Goal: Task Accomplishment & Management: Use online tool/utility

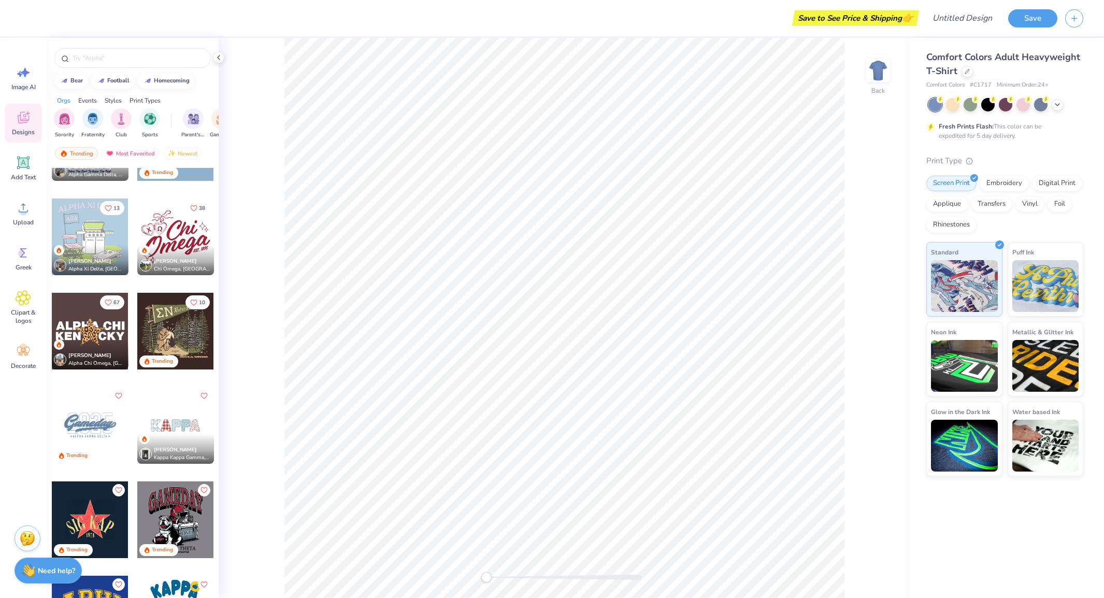
scroll to position [3108, 0]
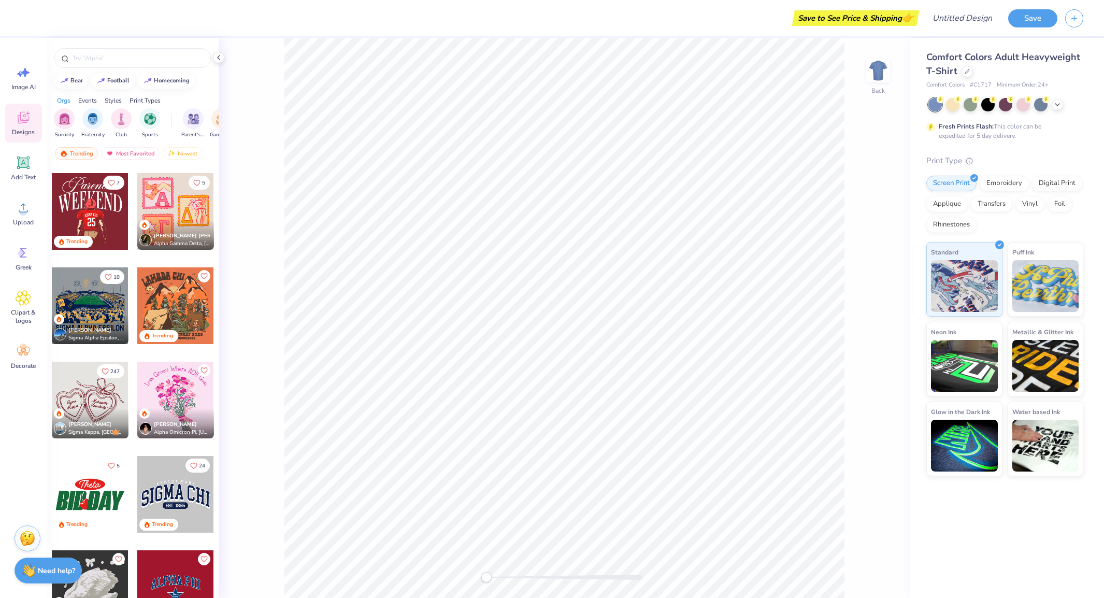
click at [175, 396] on div at bounding box center [175, 400] width 77 height 77
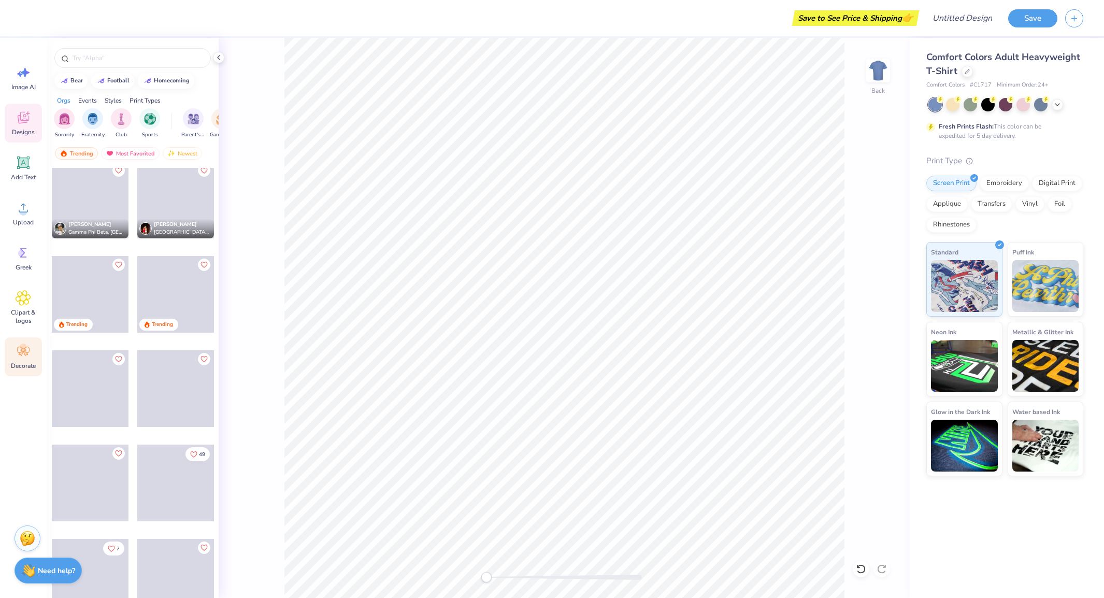
scroll to position [5684, 0]
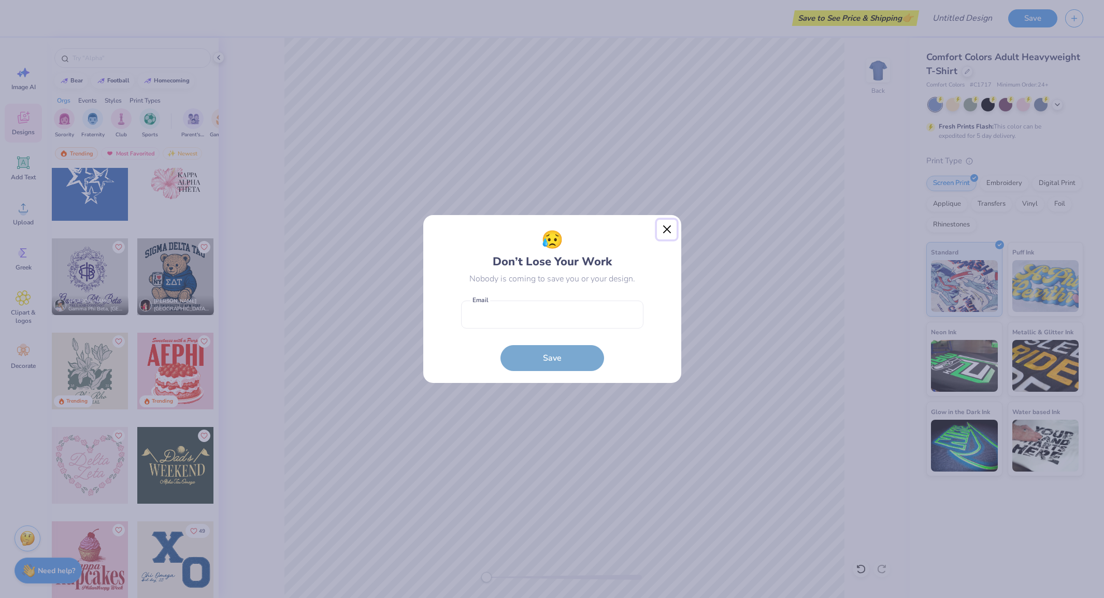
click at [672, 232] on button "Close" at bounding box center [667, 230] width 20 height 20
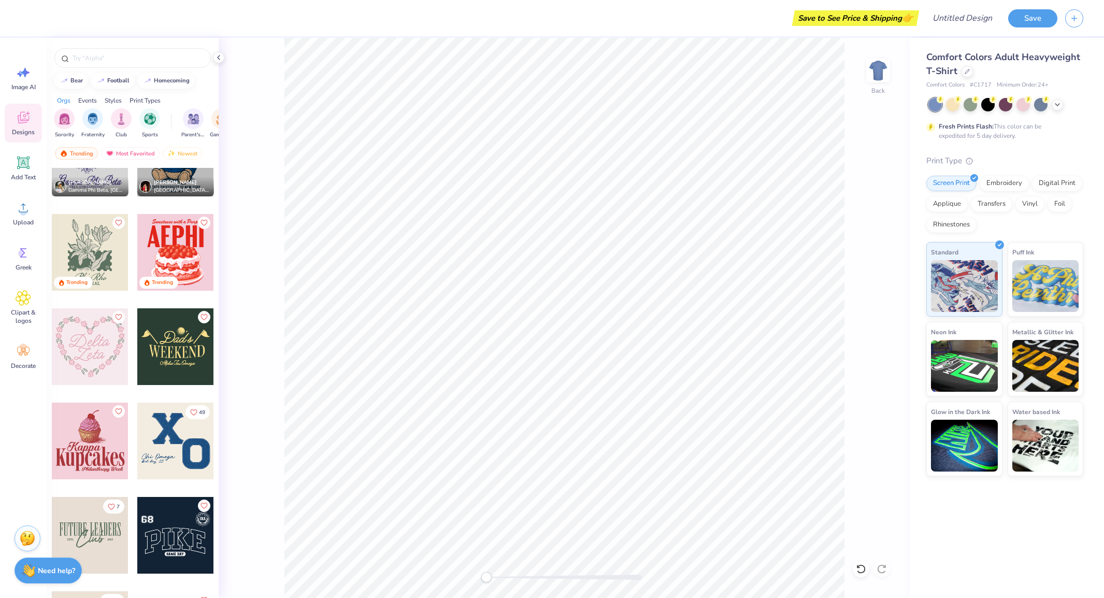
scroll to position [5693, 0]
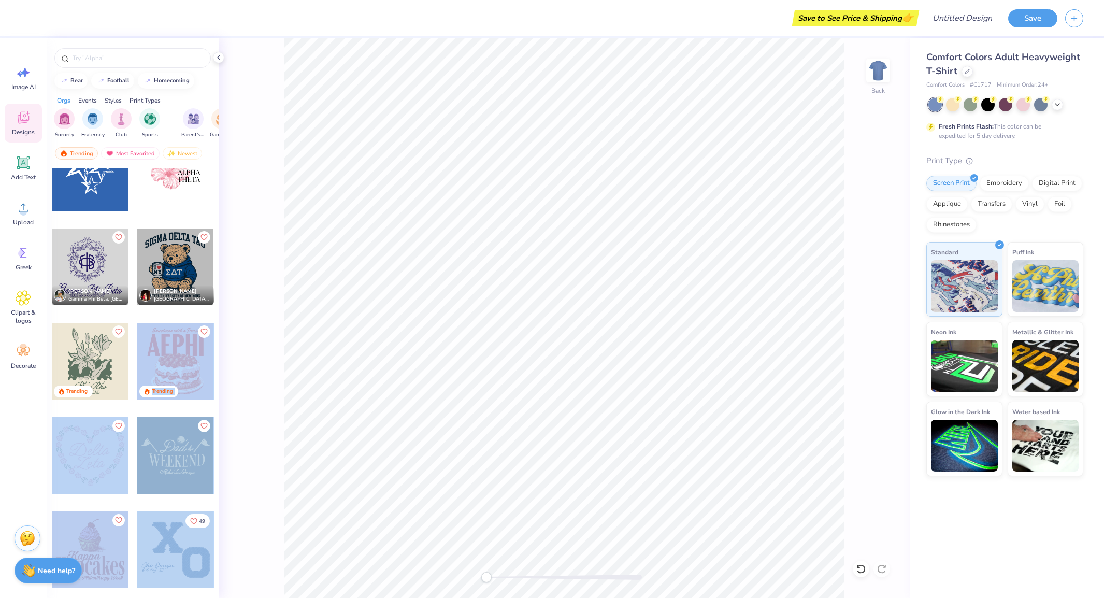
click at [481, 267] on div "Save to See Price & Shipping 👉 Design Title Save Image AI Designs Add Text Uplo…" at bounding box center [552, 299] width 1104 height 598
click at [496, 312] on div "Save to See Price & Shipping 👉 Design Title Save Image AI Designs Add Text Uplo…" at bounding box center [552, 299] width 1104 height 598
click at [164, 350] on div at bounding box center [175, 361] width 77 height 77
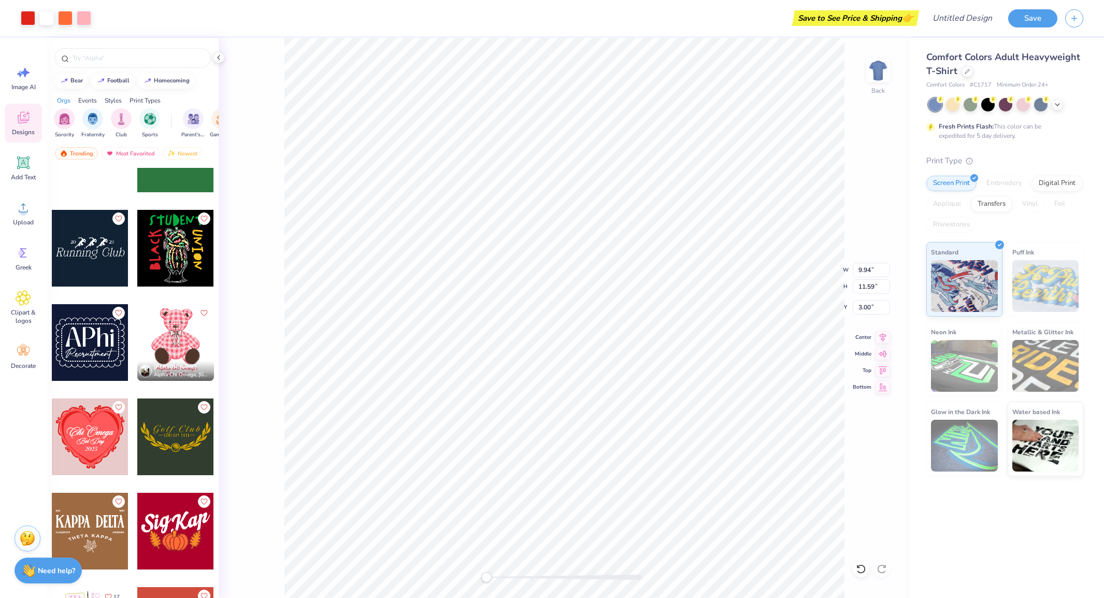
scroll to position [11817, 0]
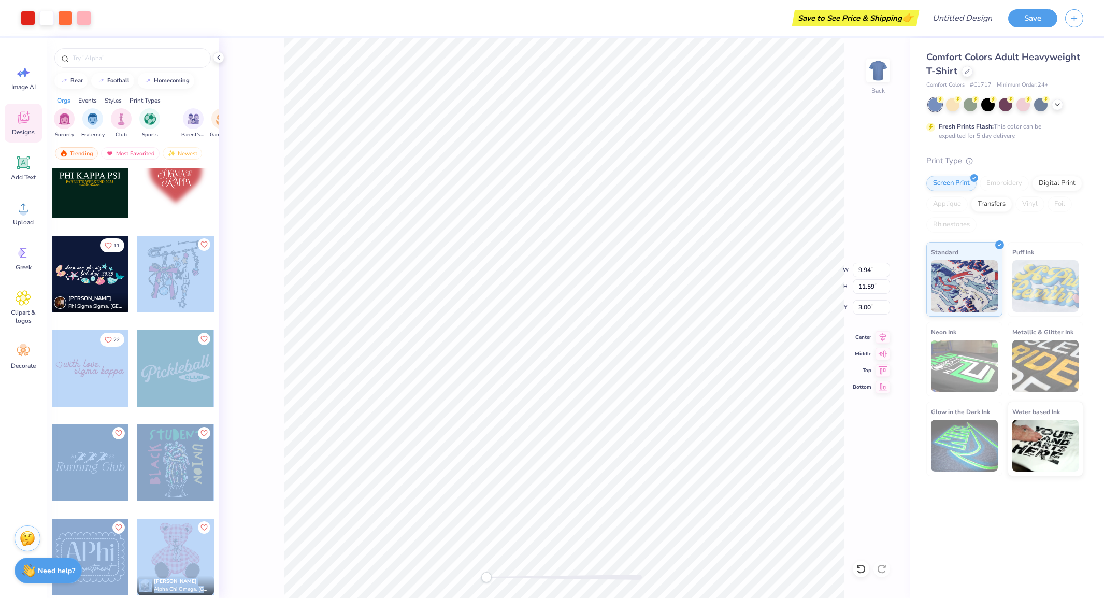
click at [420, 363] on div "Art colors Save to See Price & Shipping 👉 Design Title Save Image AI Designs Ad…" at bounding box center [552, 299] width 1104 height 598
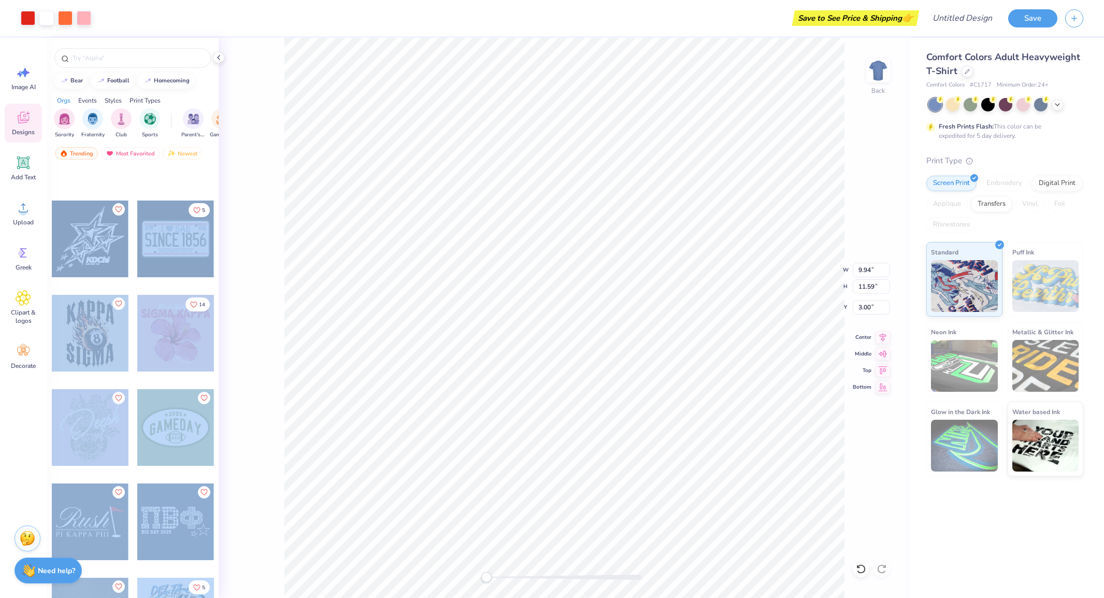
scroll to position [23545, 0]
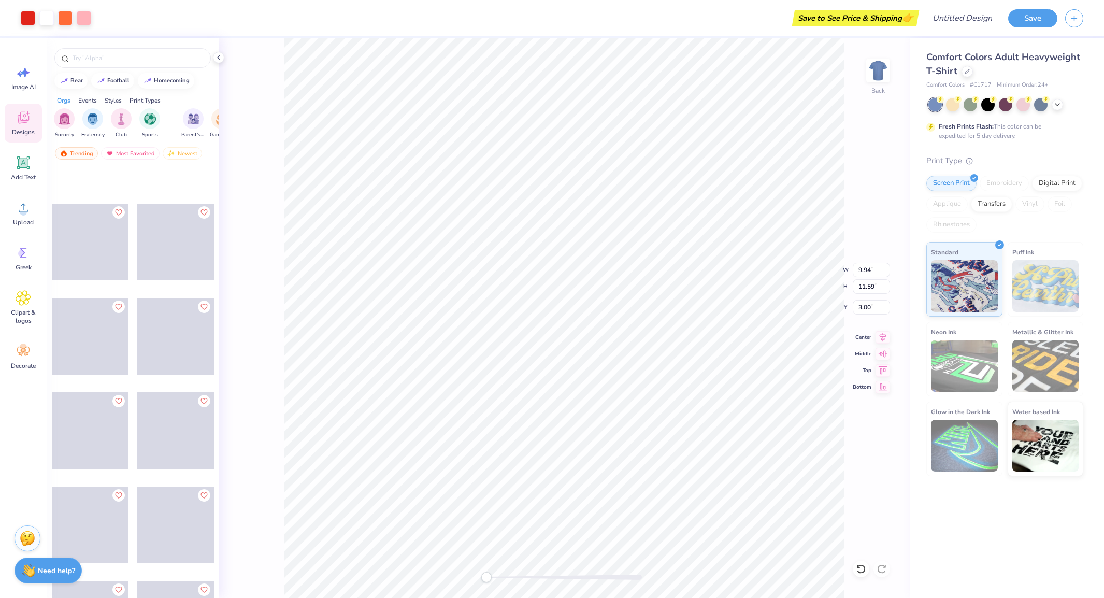
click at [12, 493] on div "Image AI Designs Add Text Upload Greek Clipart & logos Decorate" at bounding box center [23, 318] width 47 height 560
click at [11, 309] on span "Clipart & logos" at bounding box center [23, 316] width 34 height 17
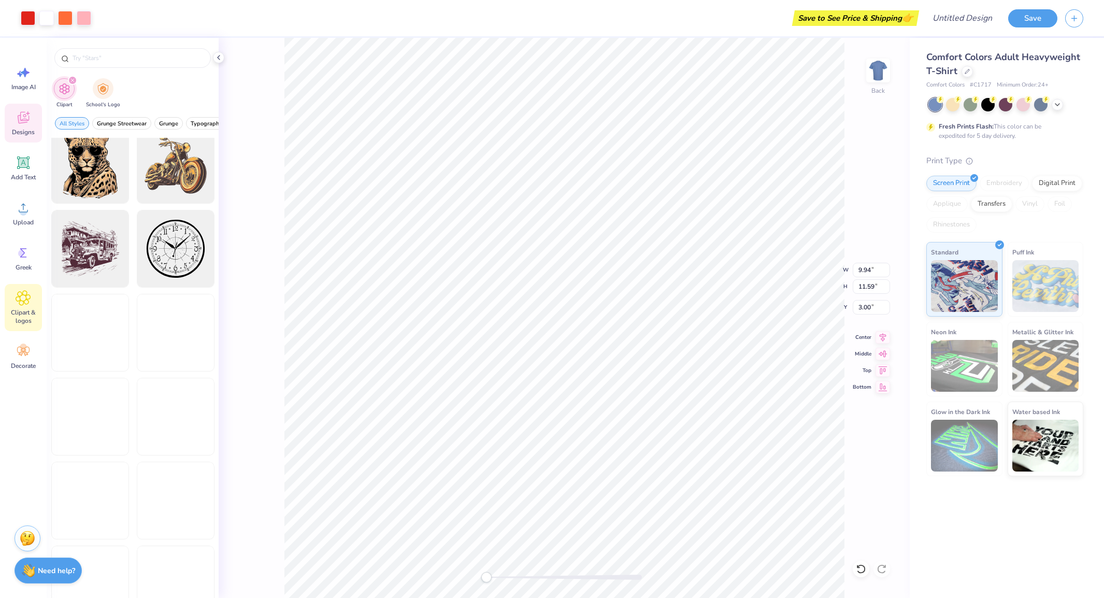
scroll to position [518, 0]
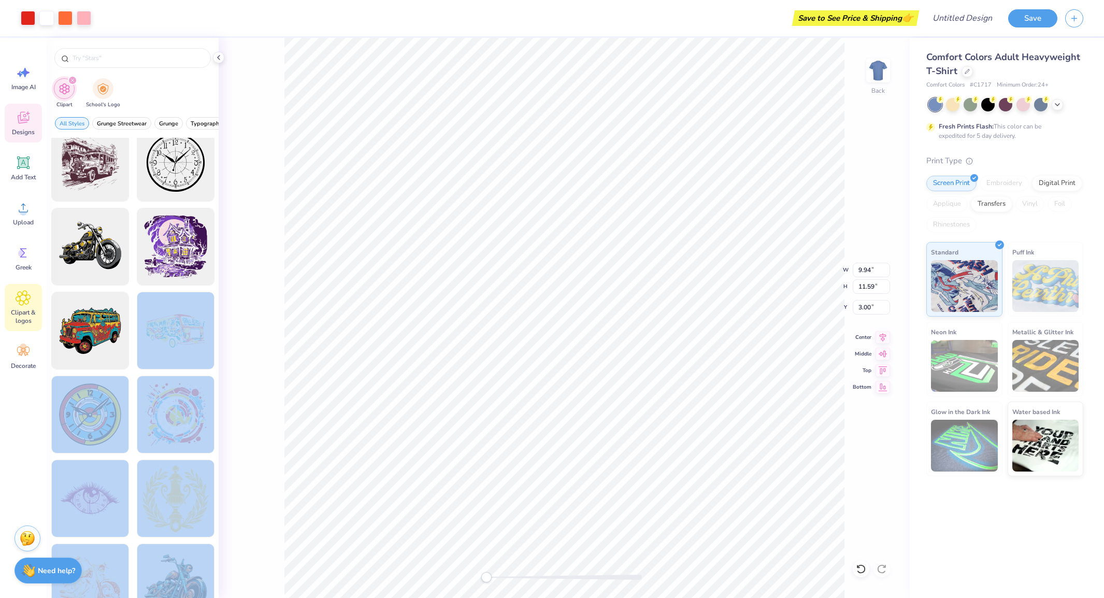
click at [549, 473] on div "Art colors Save to See Price & Shipping 👉 Design Title Save Image AI Designs Ad…" at bounding box center [552, 299] width 1104 height 598
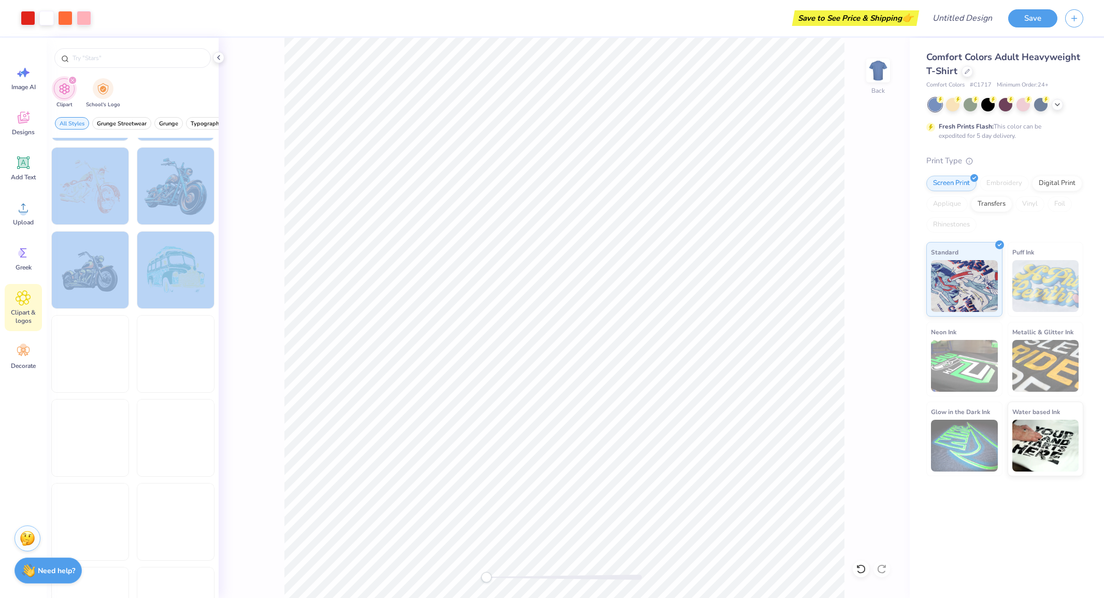
scroll to position [995, 0]
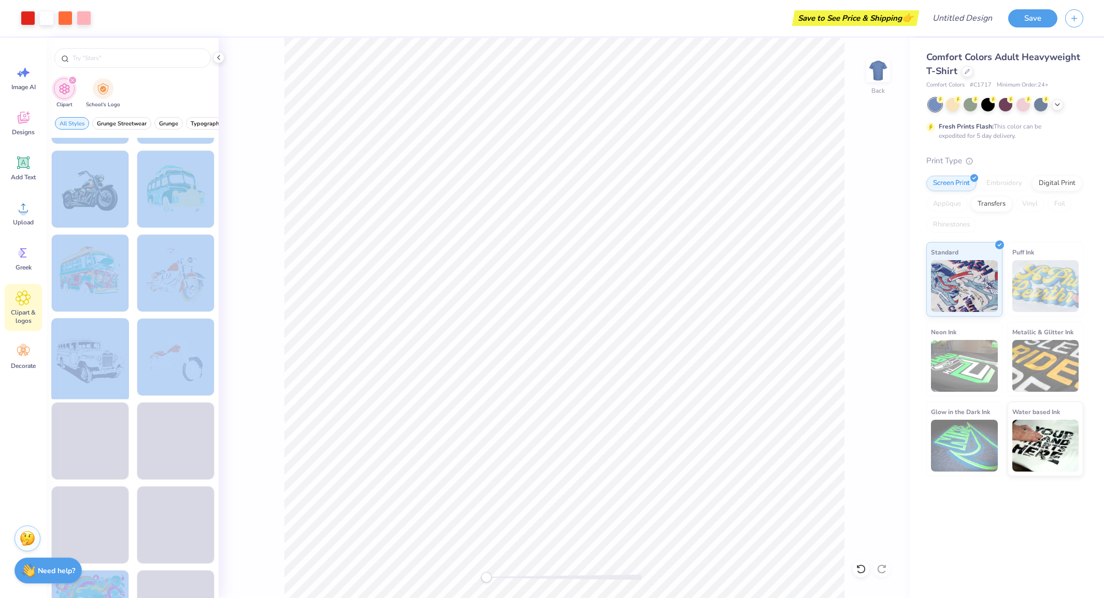
click at [115, 351] on div at bounding box center [90, 358] width 86 height 86
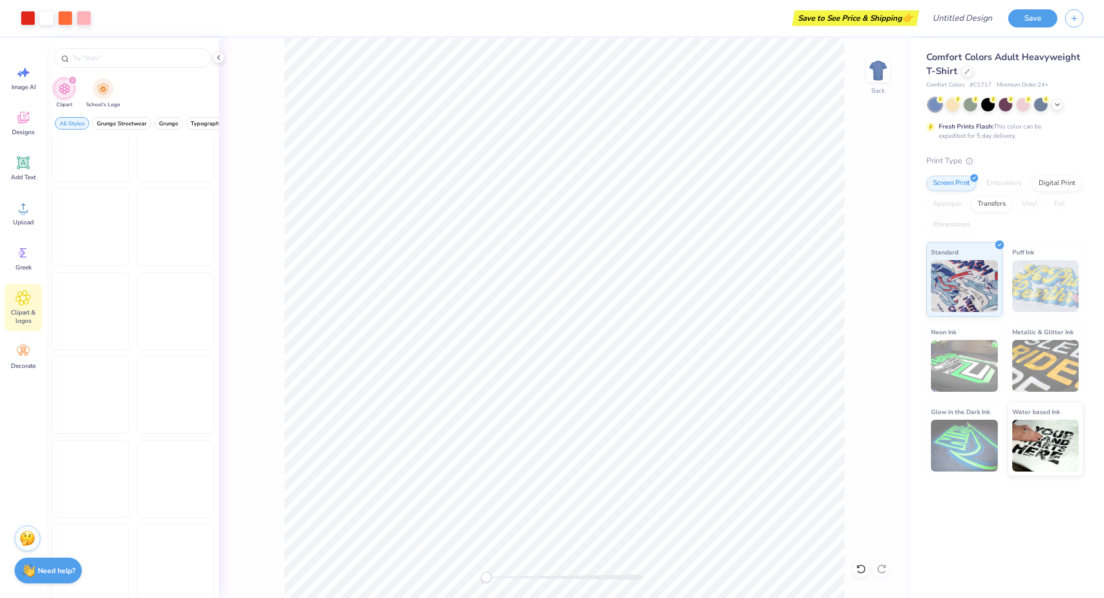
scroll to position [3989, 0]
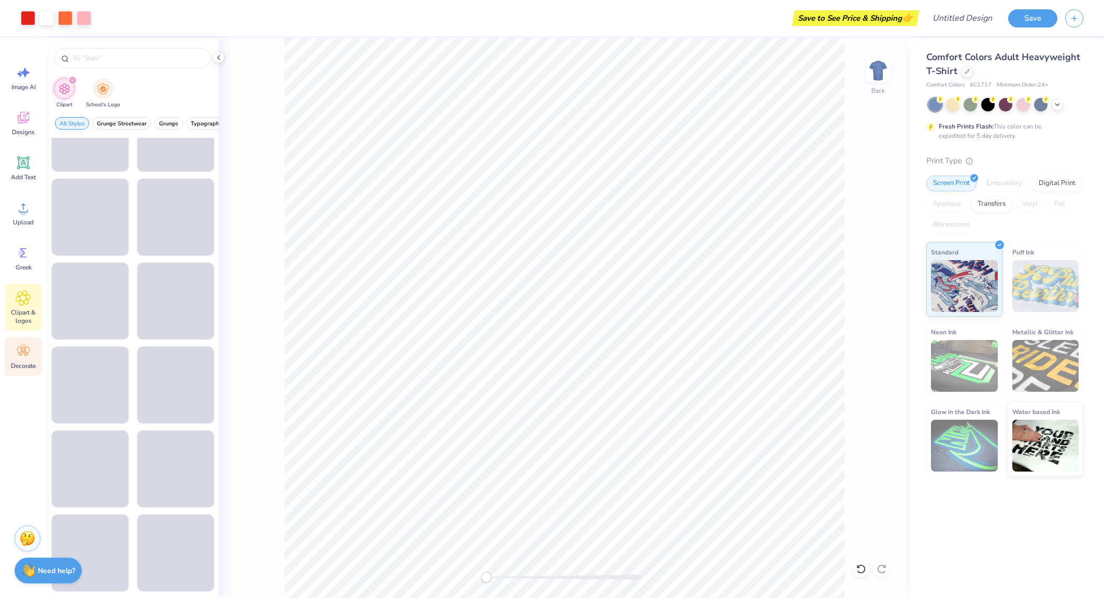
click at [33, 354] on div "Decorate" at bounding box center [23, 356] width 37 height 39
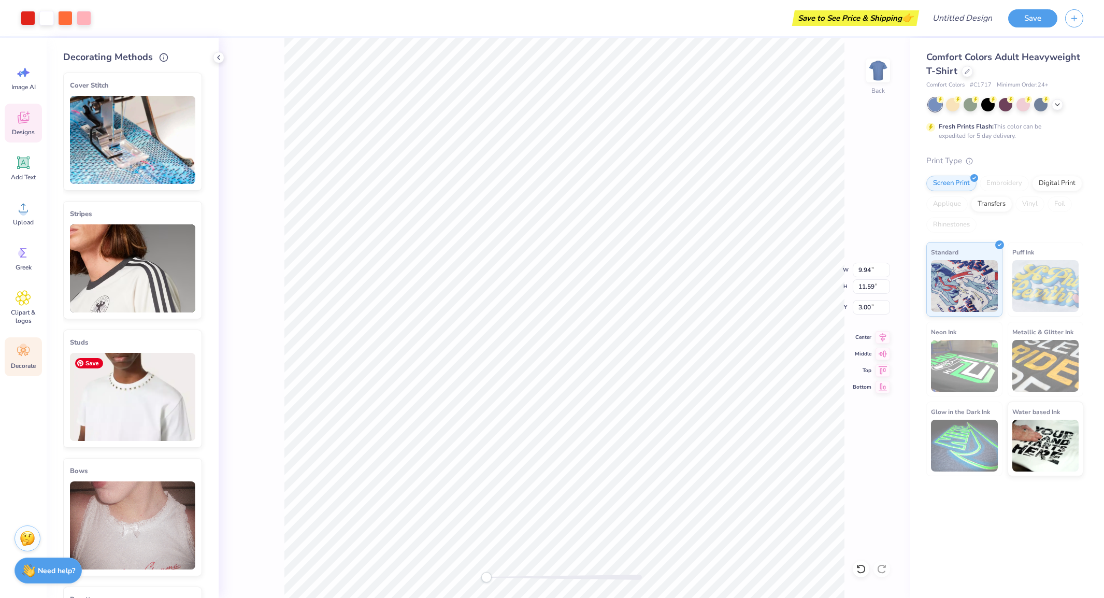
click at [111, 404] on img at bounding box center [132, 397] width 125 height 88
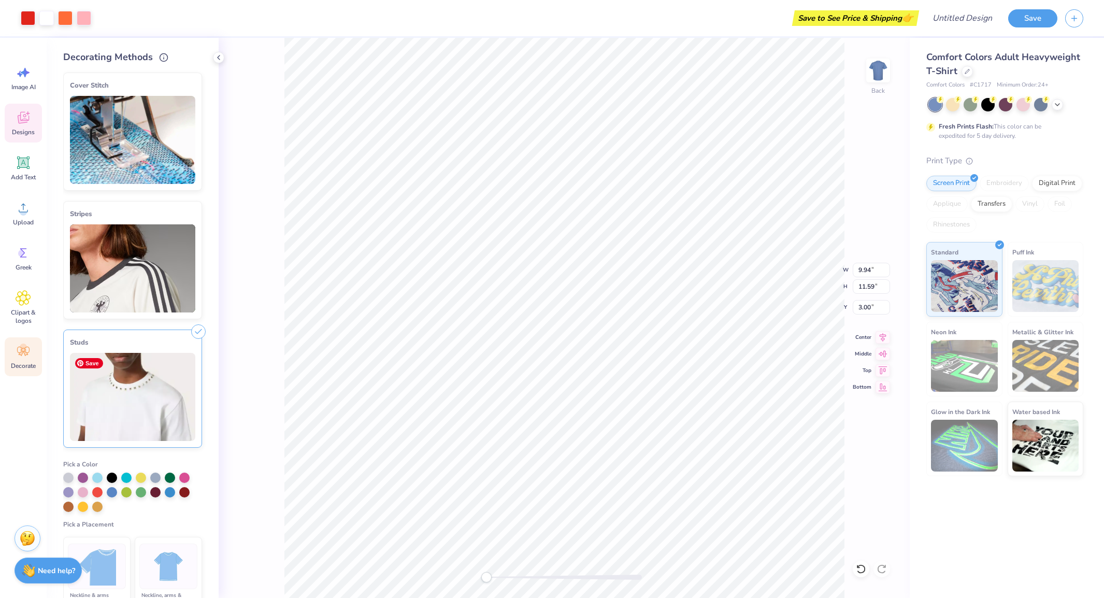
click at [111, 404] on img at bounding box center [132, 397] width 125 height 88
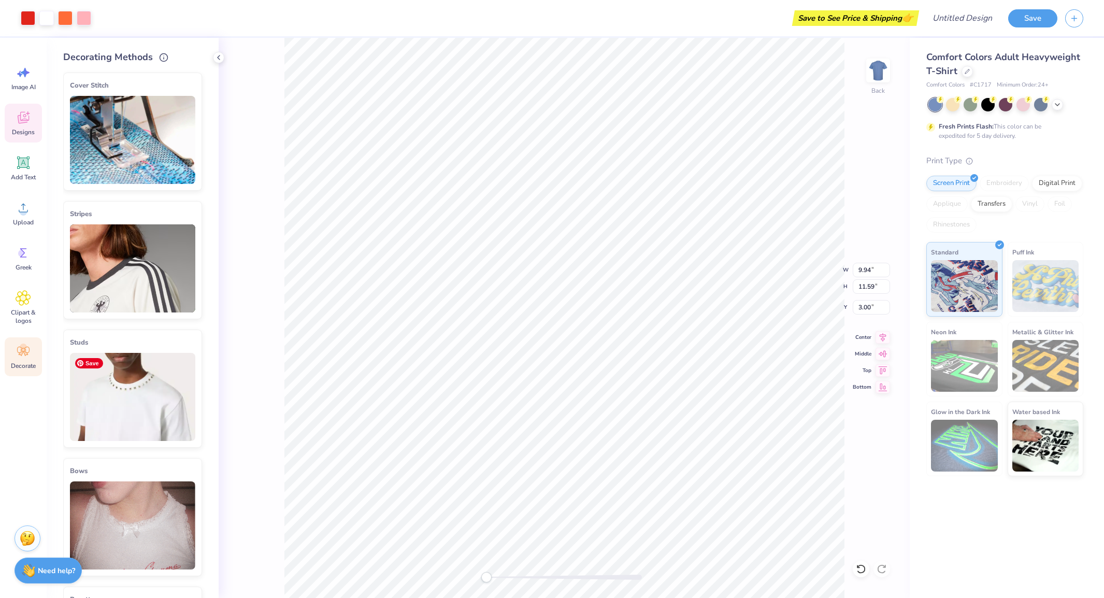
click at [111, 404] on img at bounding box center [132, 397] width 125 height 88
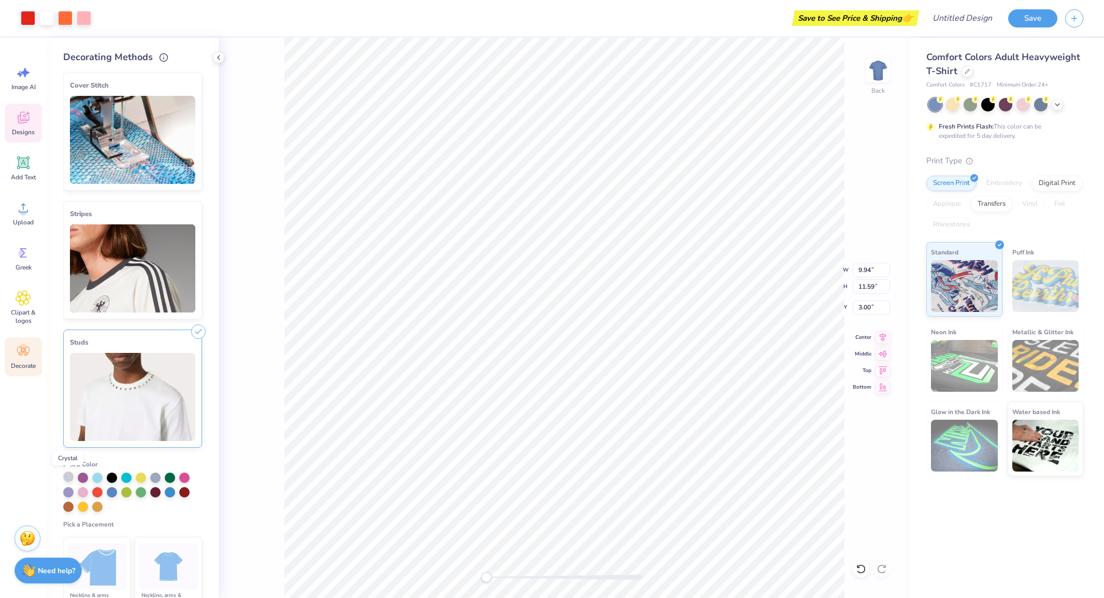
click at [68, 478] on div at bounding box center [68, 477] width 10 height 10
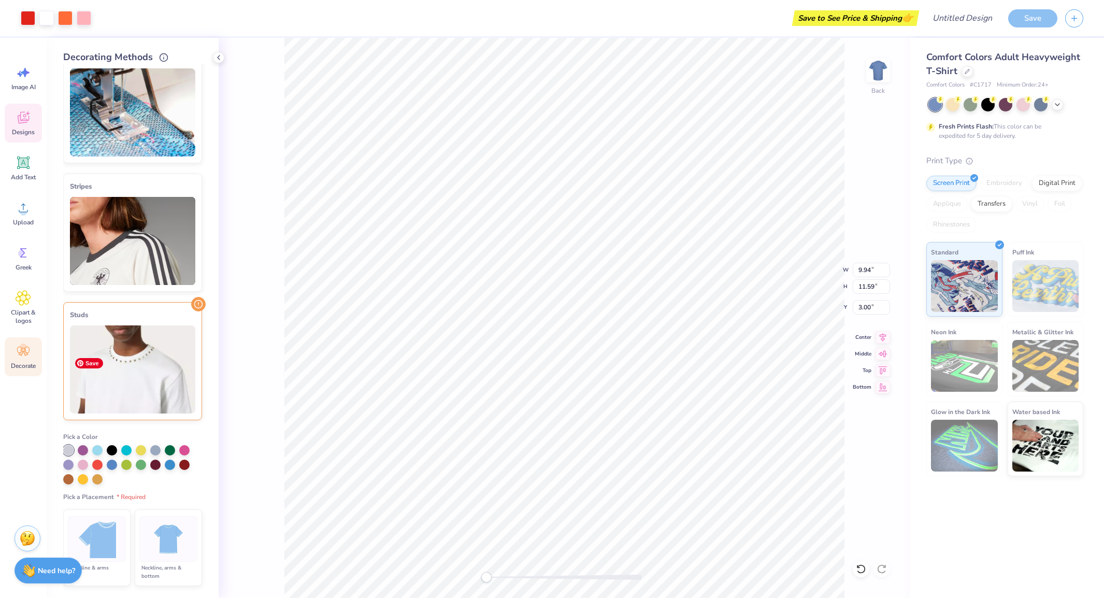
scroll to position [178, 0]
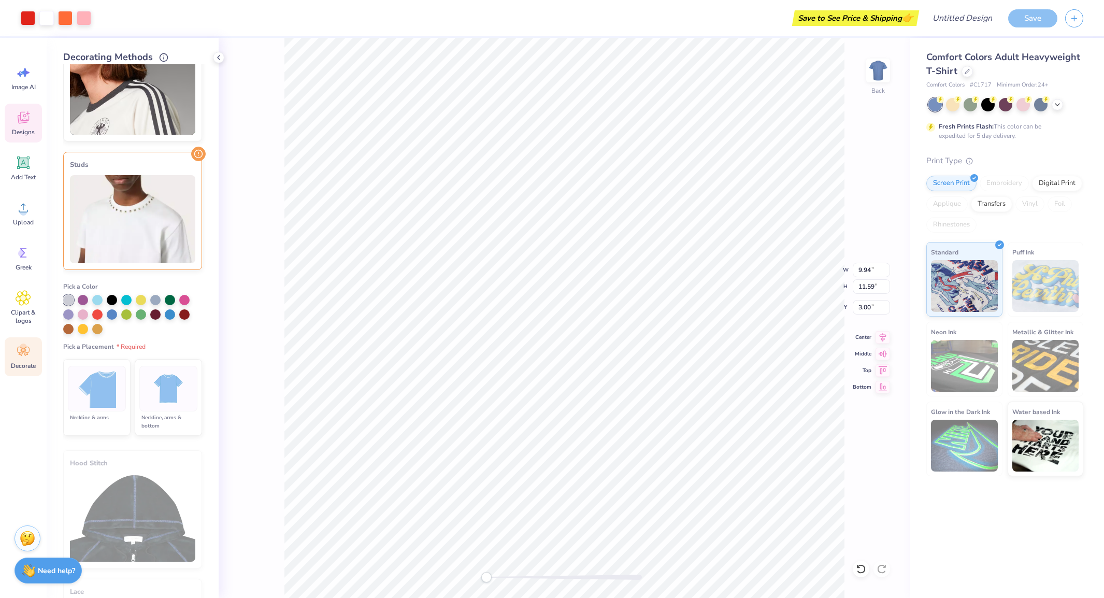
click at [109, 404] on img at bounding box center [97, 389] width 39 height 39
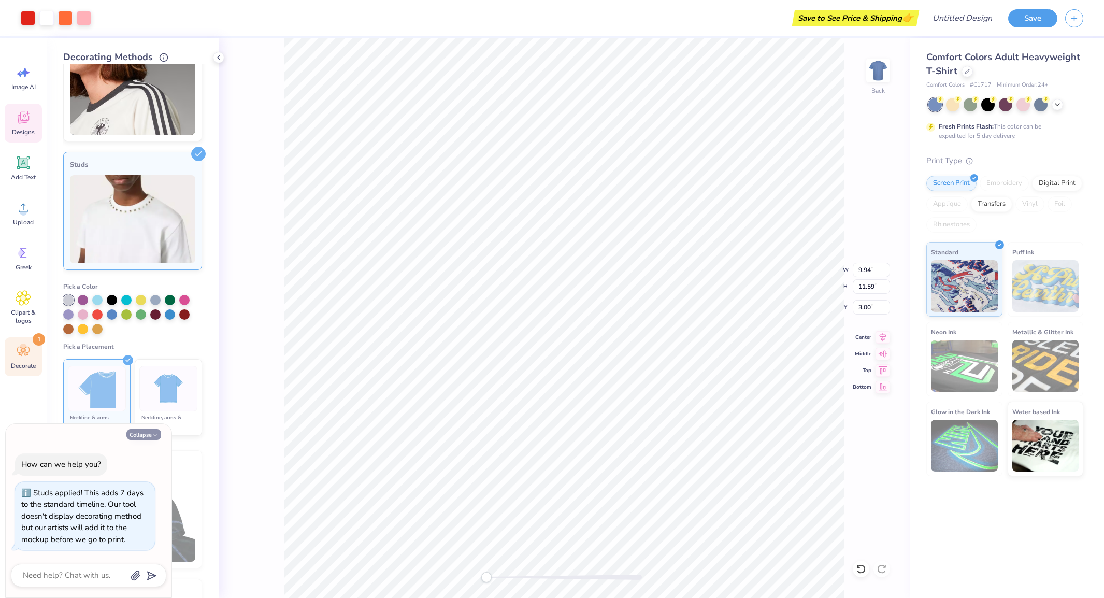
click at [145, 434] on button "Collapse" at bounding box center [143, 434] width 35 height 11
type textarea "x"
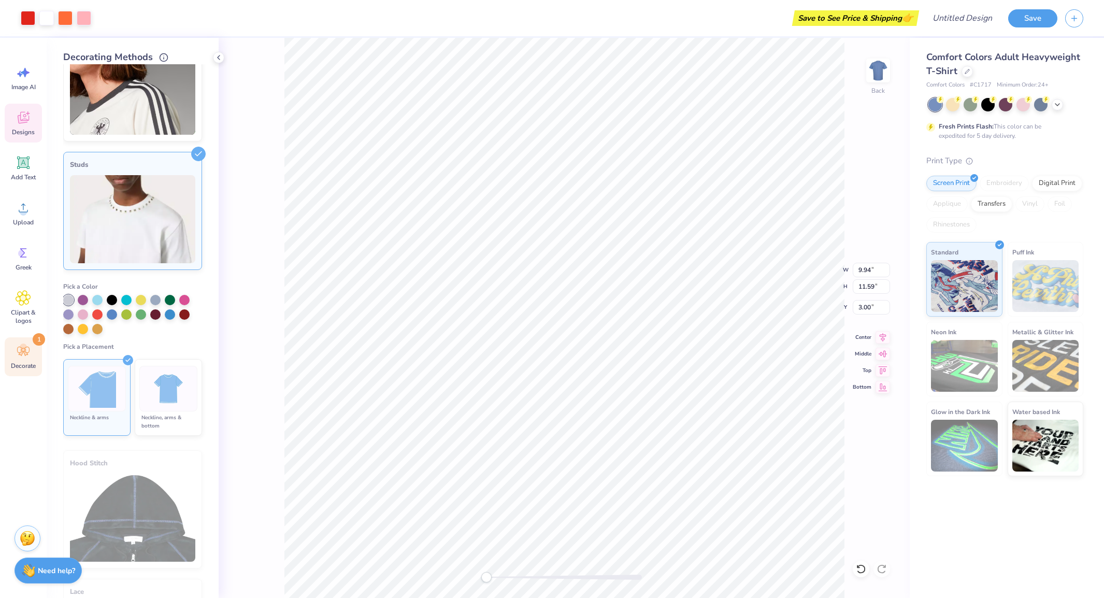
click at [150, 400] on img at bounding box center [168, 389] width 39 height 39
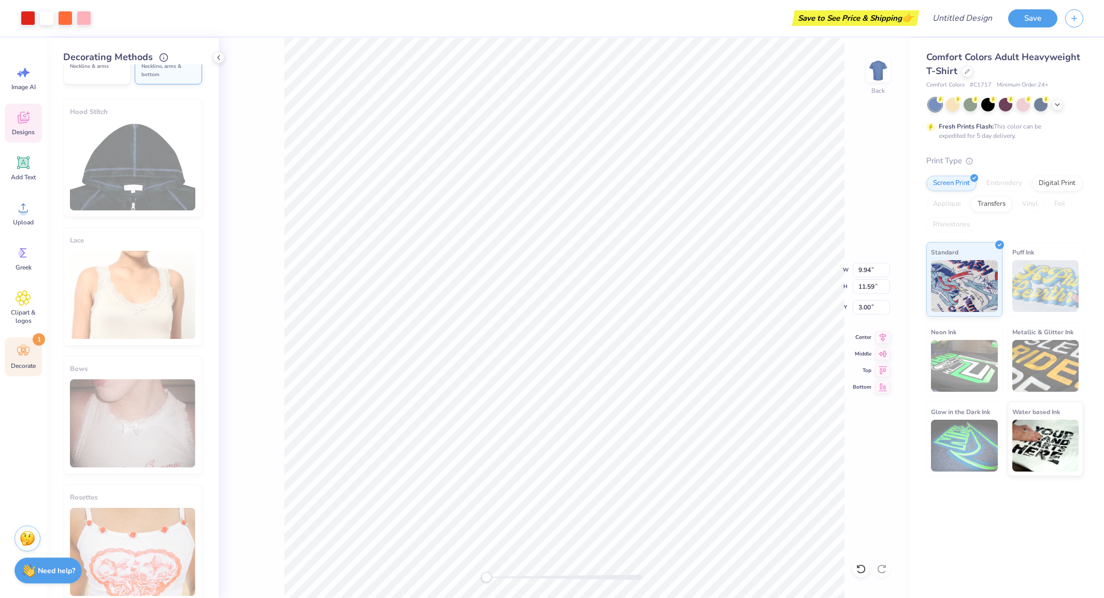
scroll to position [544, 0]
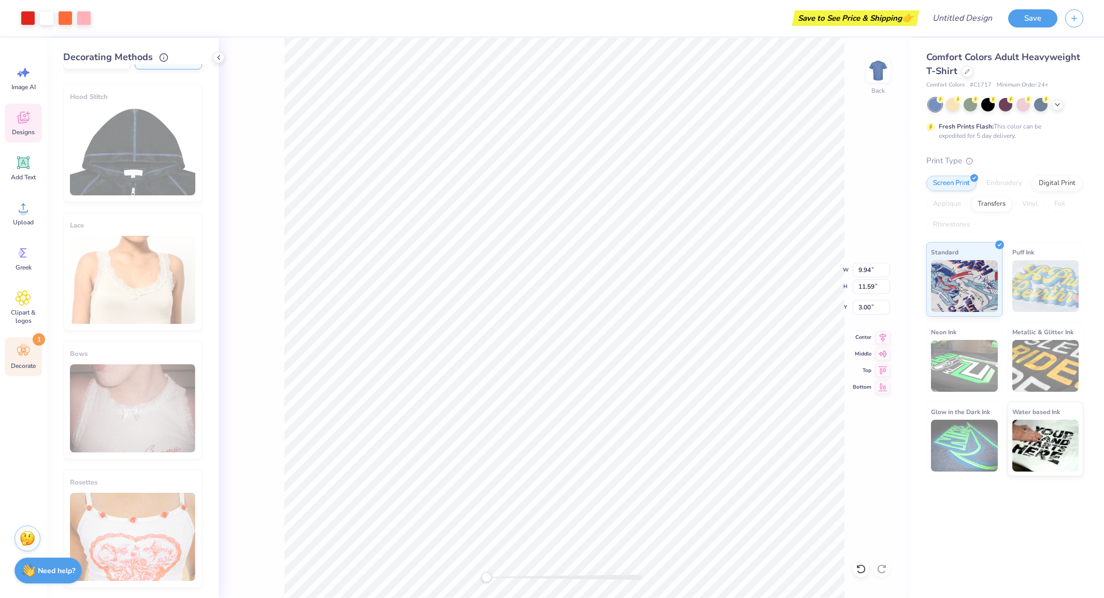
click at [144, 319] on div "Lace" at bounding box center [132, 271] width 139 height 118
click at [132, 291] on div "Lace" at bounding box center [132, 271] width 139 height 118
click at [14, 83] on span "Image AI" at bounding box center [23, 87] width 24 height 8
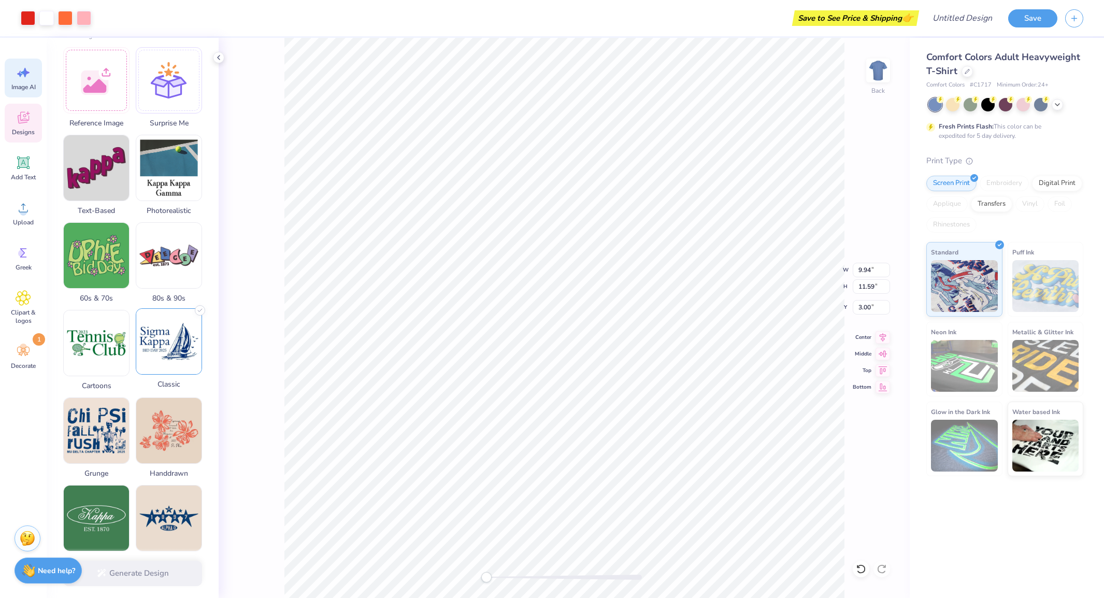
scroll to position [297, 0]
